Goal: Book appointment/travel/reservation

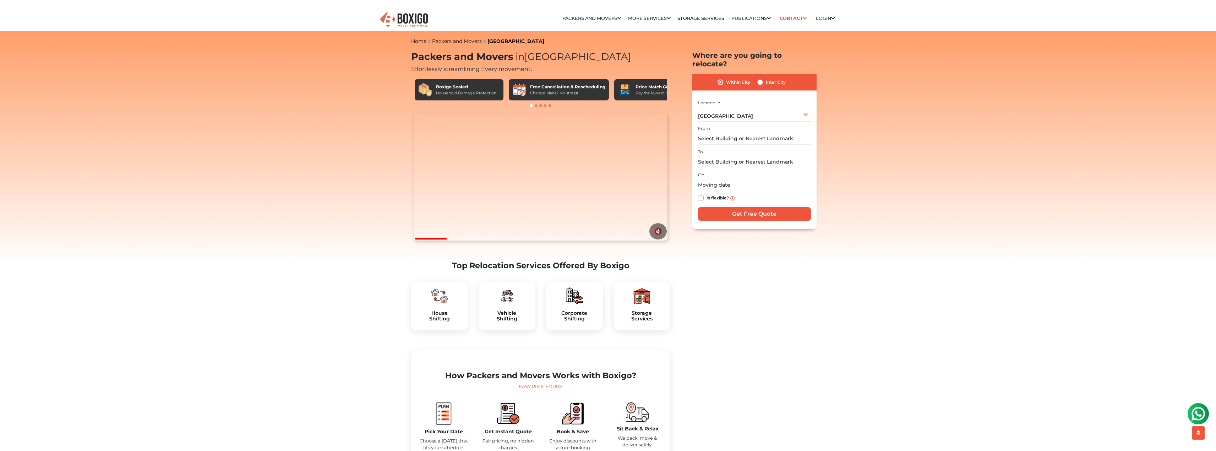
scroll to position [142, 0]
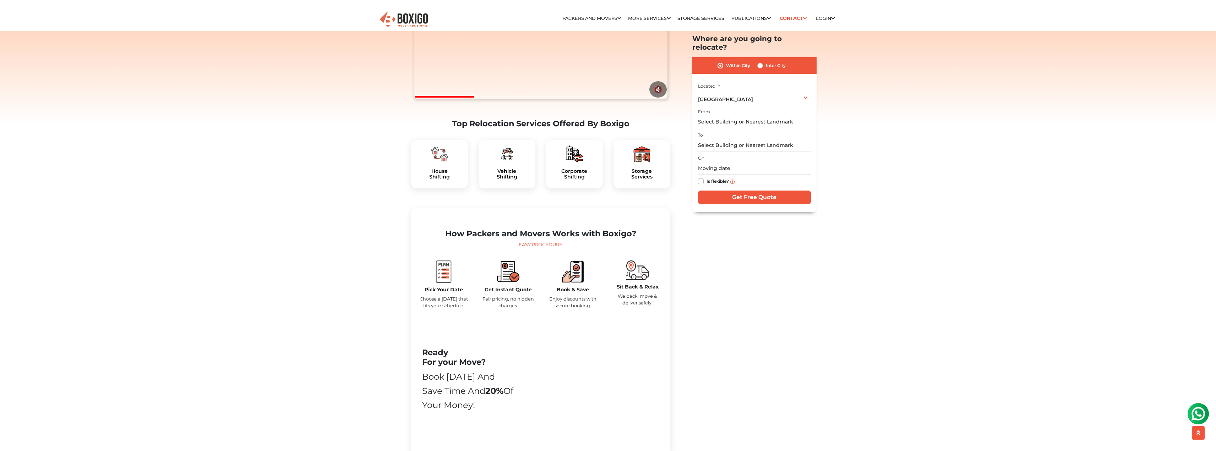
click at [448, 184] on div "House Shifting" at bounding box center [439, 164] width 57 height 49
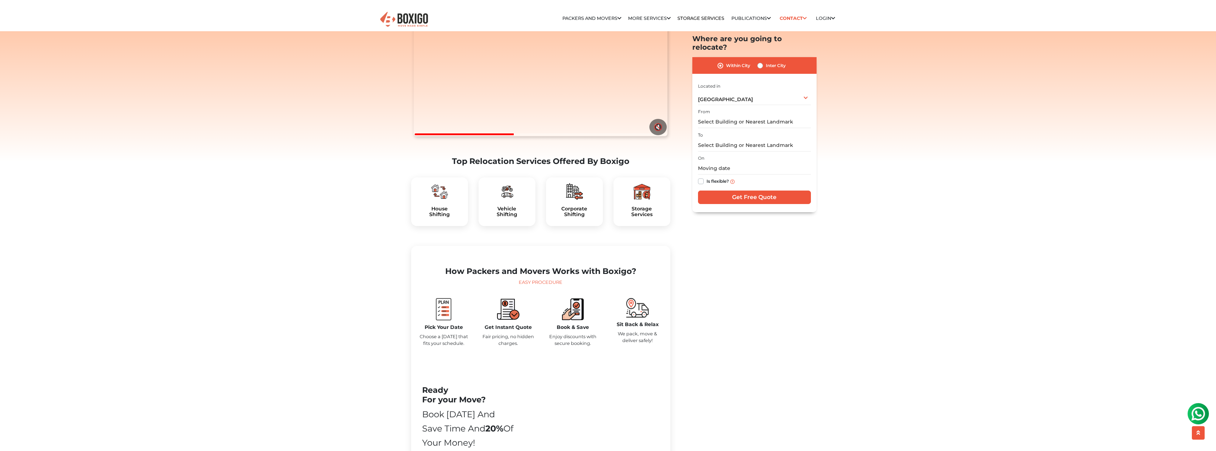
scroll to position [71, 0]
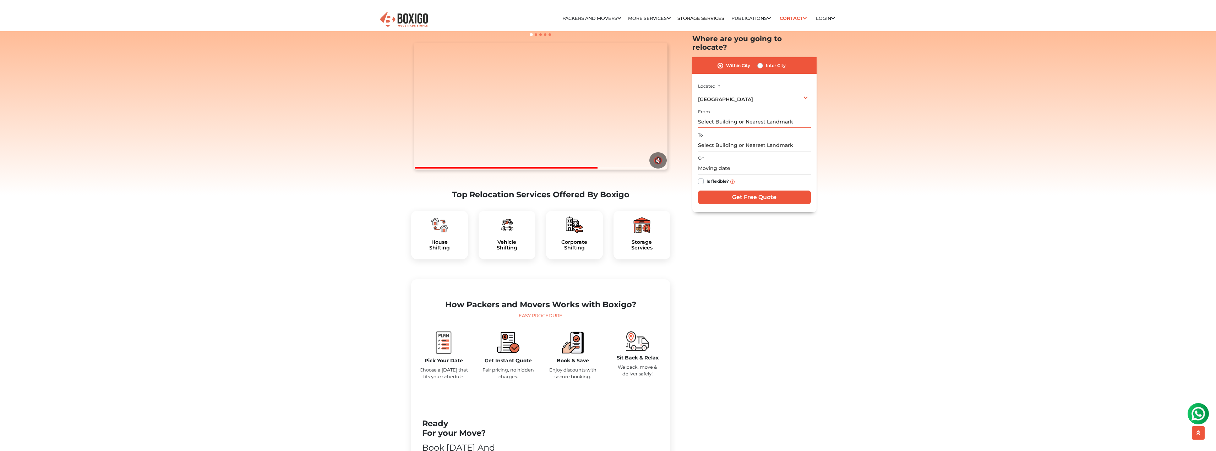
click at [724, 116] on input "text" at bounding box center [754, 122] width 113 height 12
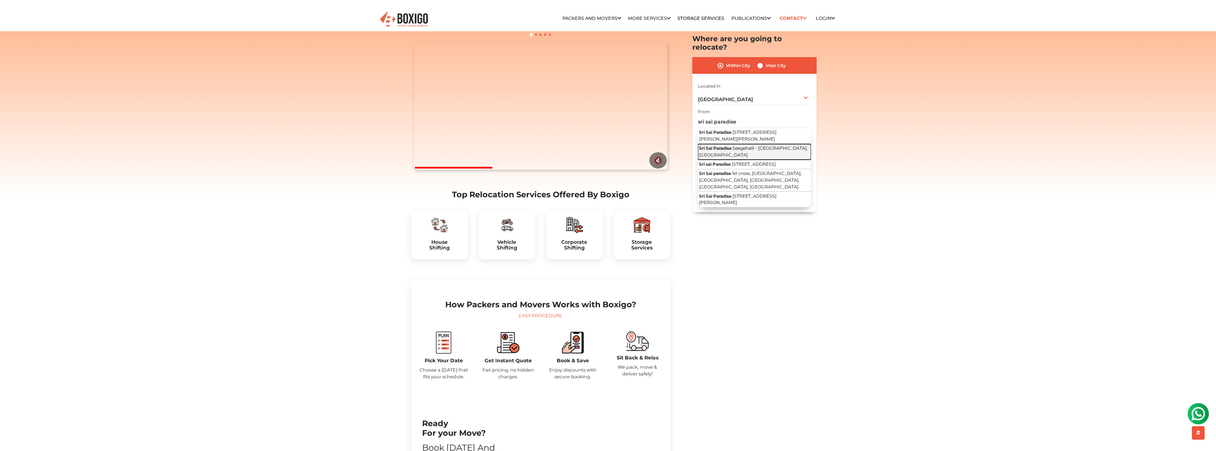
click at [736, 153] on span "Seegehalli - Kannamangala Road, Seegehalli, Krishnarajapuram, Bengaluru, Karnat…" at bounding box center [753, 152] width 109 height 12
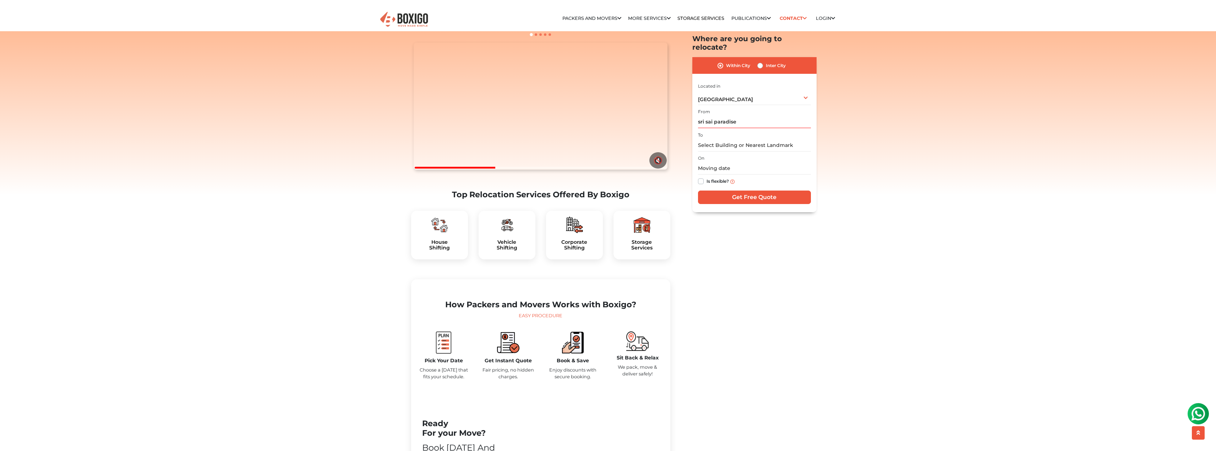
type input "Sri Sai Paradise, Seegehalli - Kannamangala Road, Seegehalli, Krishnarajapuram,…"
click at [721, 139] on input "text" at bounding box center [754, 145] width 113 height 12
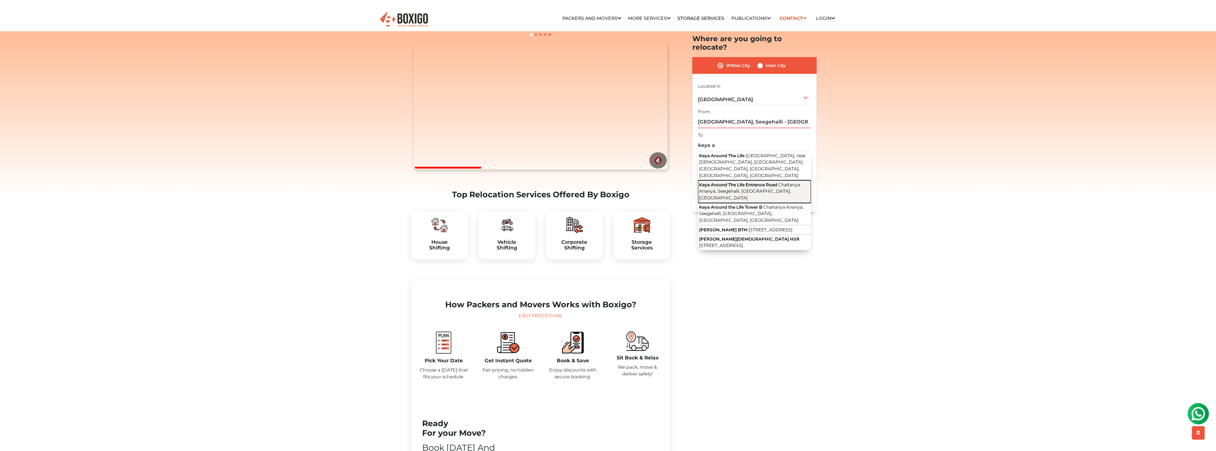
click at [731, 182] on span "Keya Around The Life Entrance Road" at bounding box center [738, 184] width 78 height 5
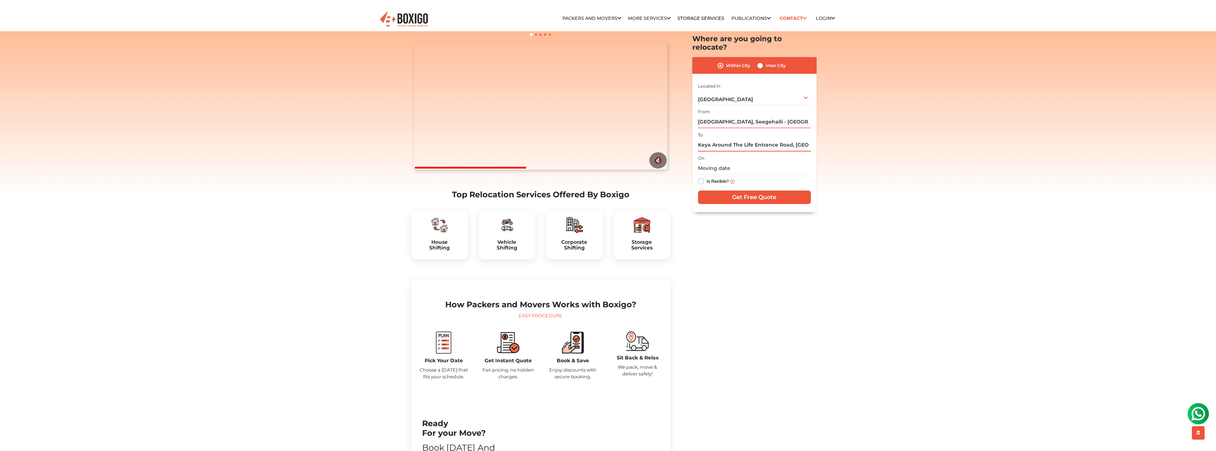
click at [744, 139] on input "Keya Around The Life Entrance Road, Chaitanya Ananya, Seegehalli, Krishnarajapu…" at bounding box center [754, 145] width 113 height 12
click at [724, 139] on input "Keya Around The Life Entrance Road, Chaitanya Ananya, Seegehalli, Krishnarajapu…" at bounding box center [754, 145] width 113 height 12
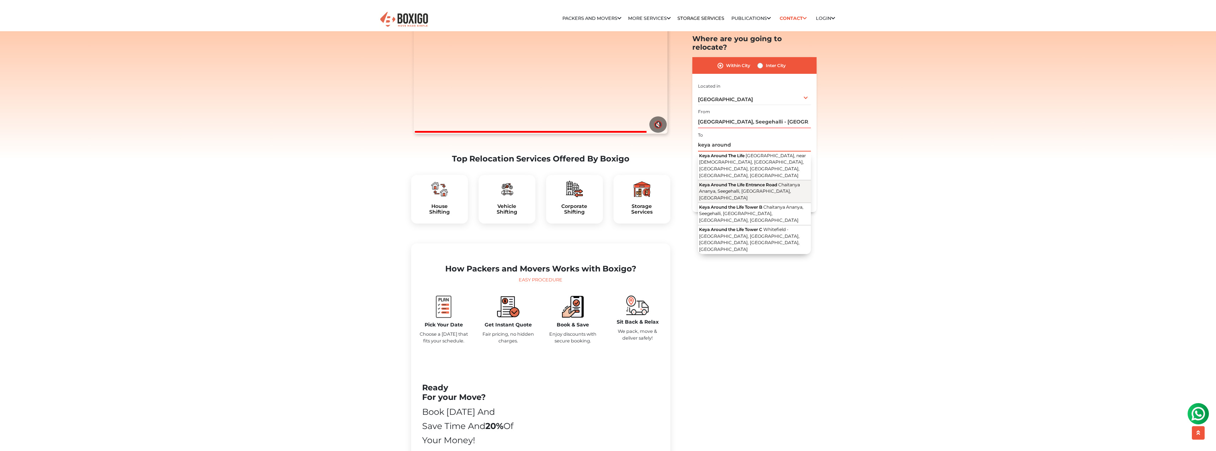
scroll to position [178, 0]
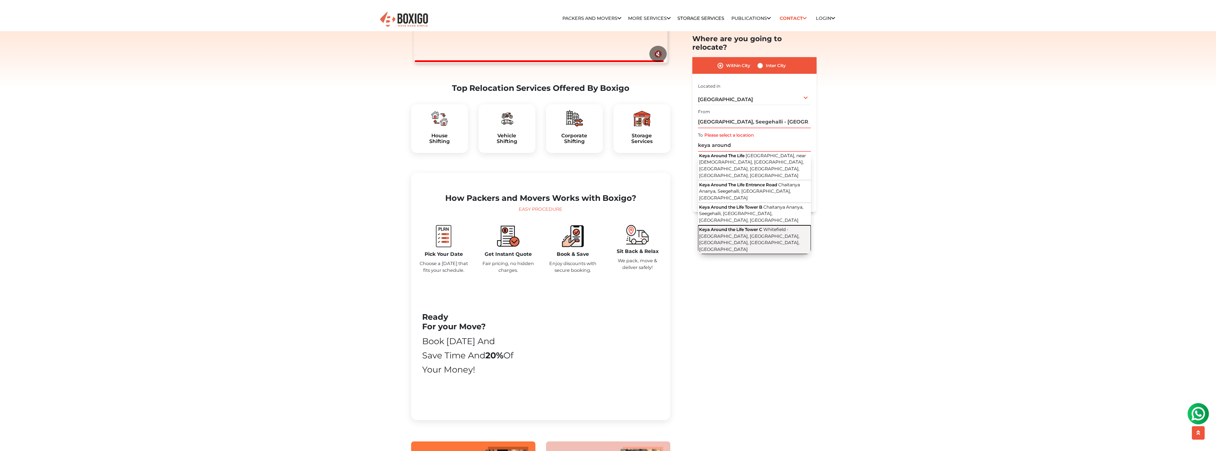
click at [744, 227] on span "Whitefield - Hoskote Road, Chaitanya Ananya, Seegehalli, Kadugodi, Bengaluru, K…" at bounding box center [749, 239] width 100 height 25
type input "Keya Around the Life Tower C, Whitefield - Hoskote Road, Chaitanya Ananya, Seeg…"
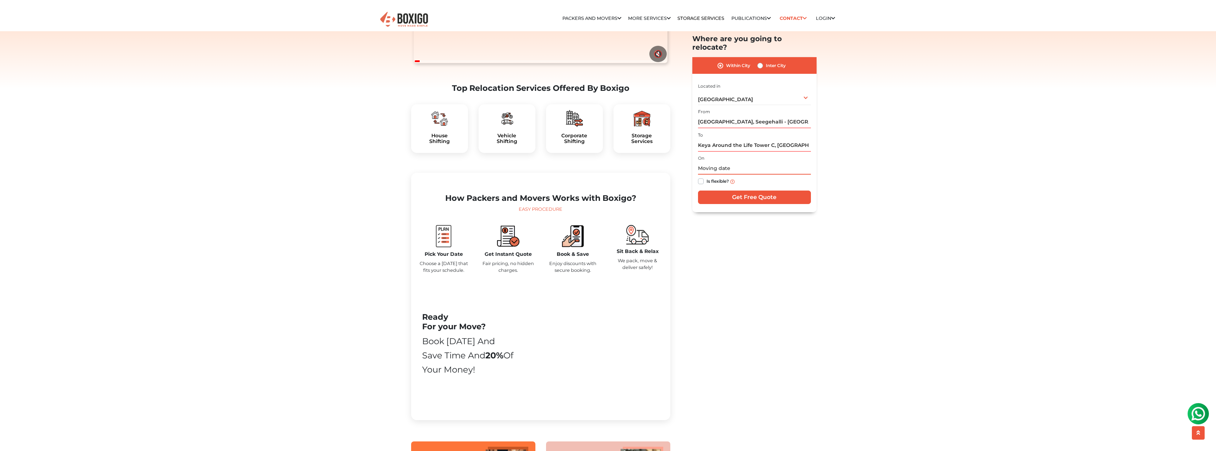
click at [723, 162] on input "text" at bounding box center [754, 168] width 113 height 12
click at [706, 245] on td "28" at bounding box center [704, 250] width 11 height 11
type input "09/28/2025 12:00 AM"
click at [736, 191] on input "Get Free Quote" at bounding box center [754, 197] width 113 height 13
